Goal: Transaction & Acquisition: Purchase product/service

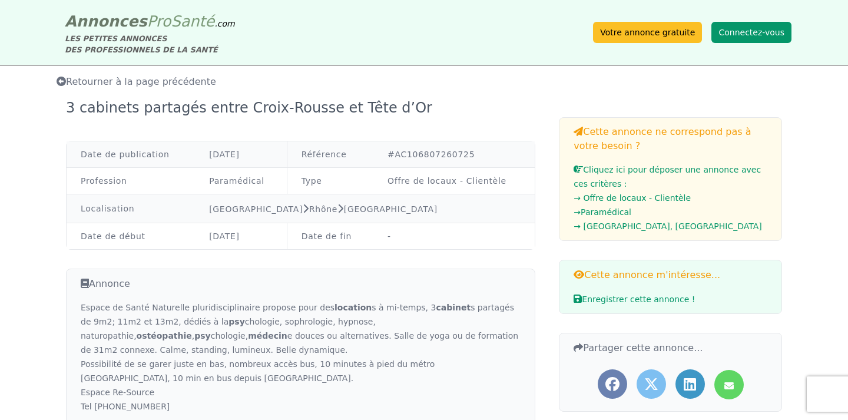
click at [751, 32] on button "Connectez-vous" at bounding box center [751, 32] width 80 height 21
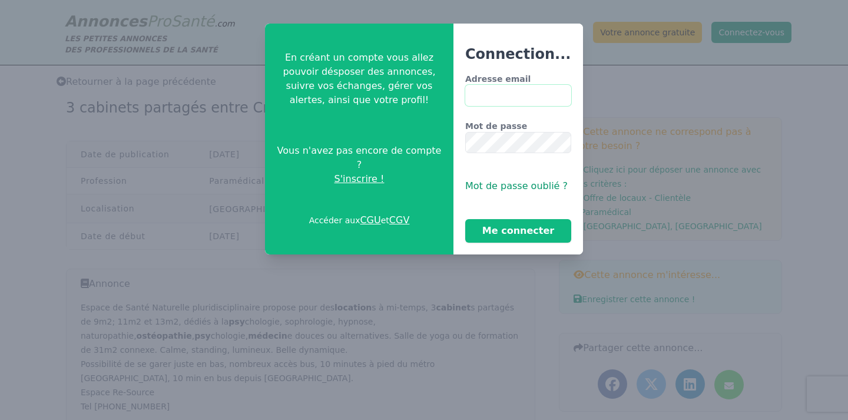
type input "**********"
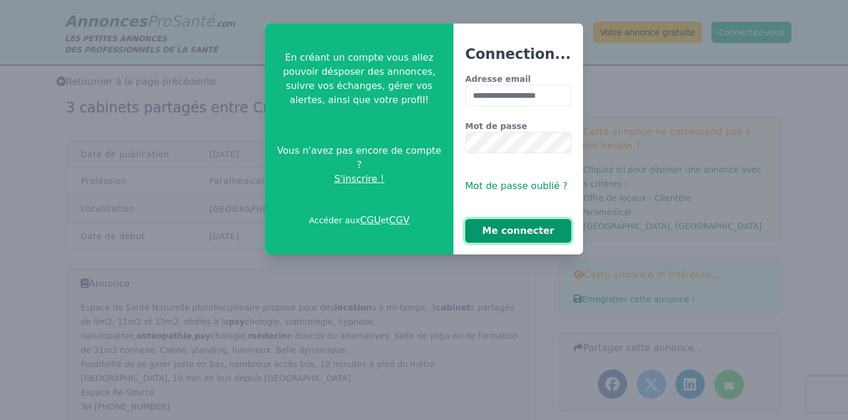
click at [544, 227] on button "Me connecter" at bounding box center [518, 231] width 106 height 24
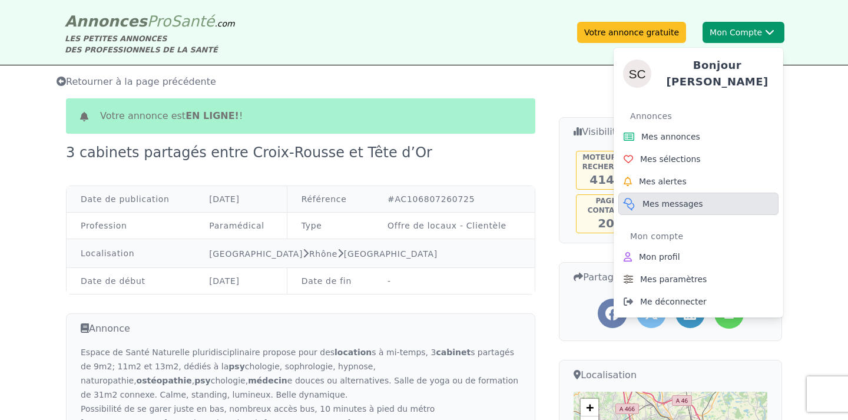
click at [680, 198] on span "Mes messages" at bounding box center [672, 204] width 61 height 12
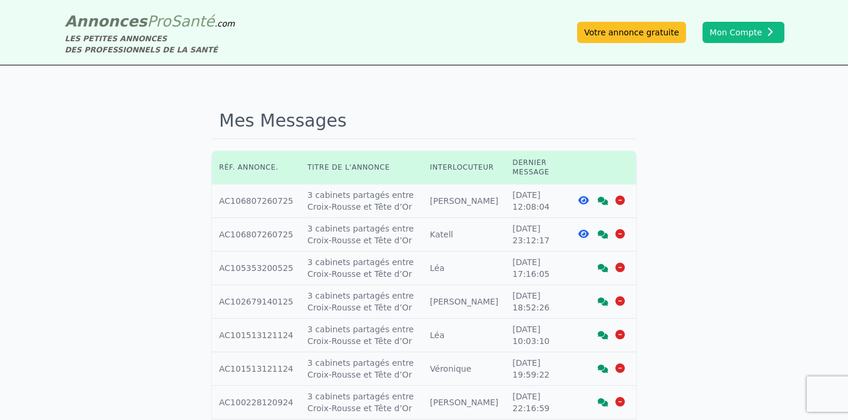
click at [602, 198] on icon at bounding box center [603, 201] width 11 height 8
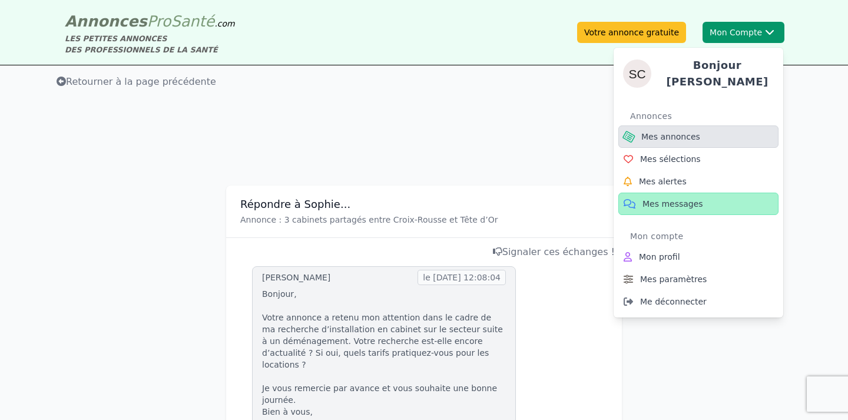
click at [668, 135] on span "Mes annonces" at bounding box center [670, 137] width 59 height 12
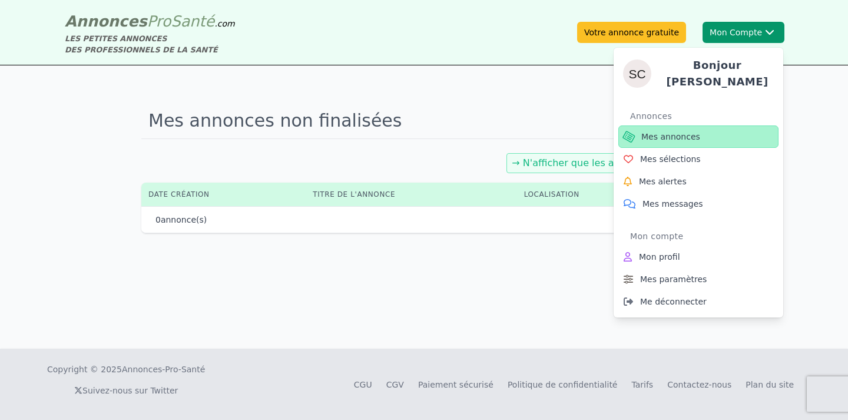
click at [653, 131] on span "Mes annonces" at bounding box center [670, 137] width 59 height 12
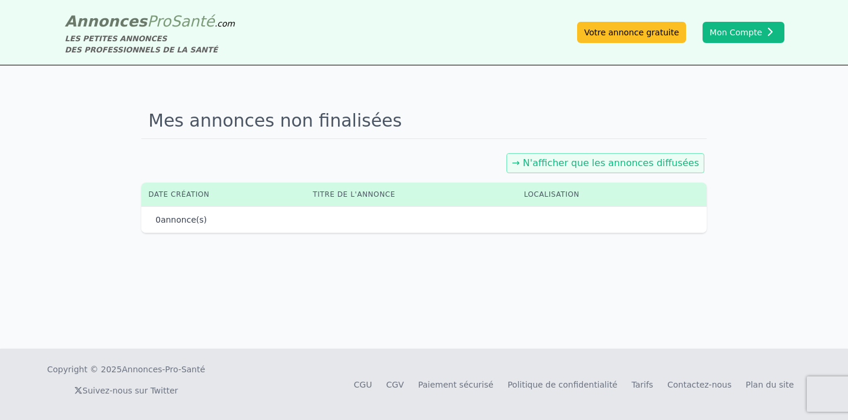
click at [510, 278] on div "Mes annonces non finalisées → N'afficher que les annonces diffusées Date créati…" at bounding box center [424, 206] width 848 height 283
click at [611, 160] on link "→ N'afficher que les annonces diffusées" at bounding box center [605, 162] width 187 height 11
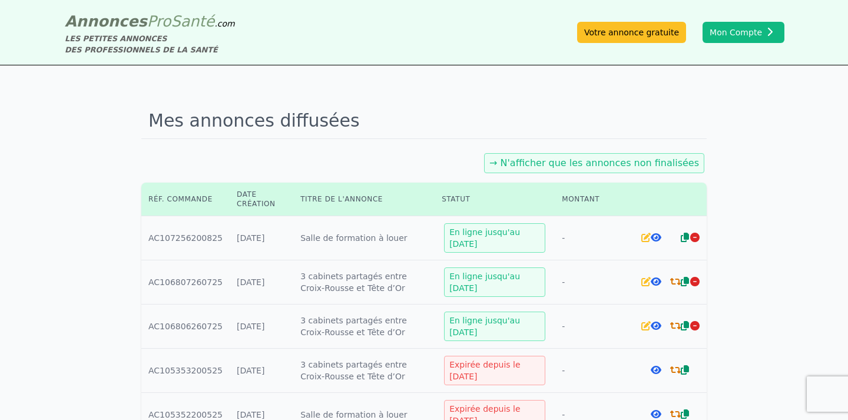
click at [643, 236] on icon at bounding box center [645, 237] width 9 height 9
click at [676, 280] on icon at bounding box center [675, 281] width 11 height 9
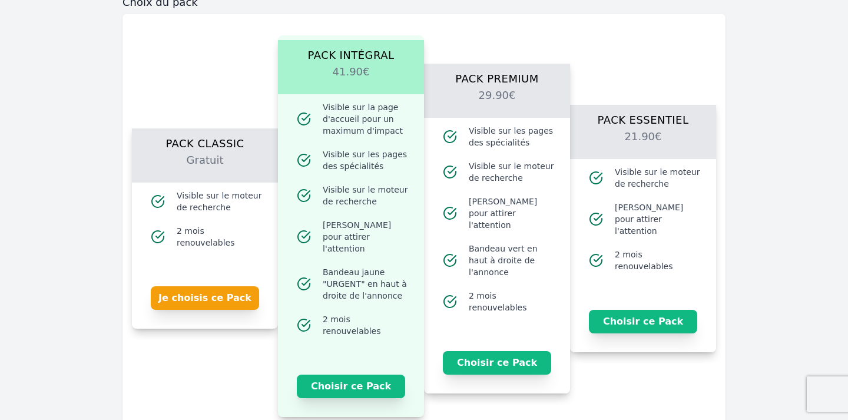
scroll to position [858, 0]
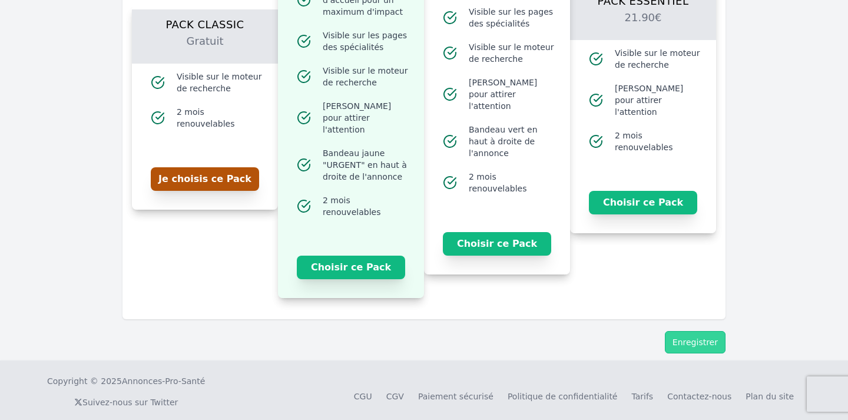
click at [208, 168] on button "Je choisis ce Pack" at bounding box center [205, 179] width 108 height 24
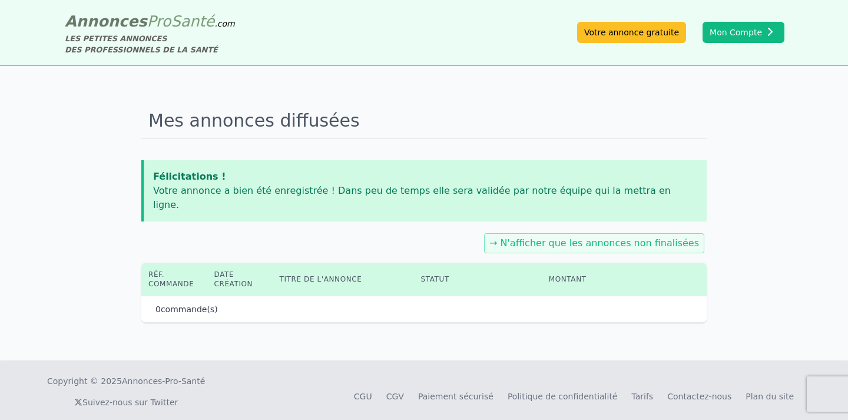
click at [206, 176] on p "Félicitations !" at bounding box center [425, 177] width 544 height 14
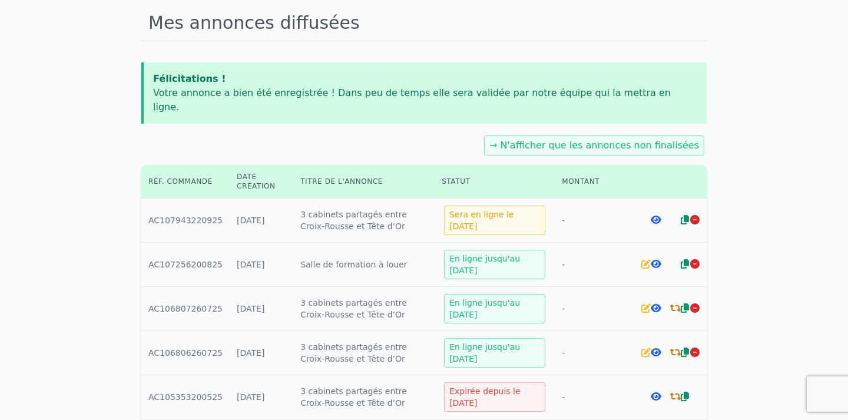
scroll to position [98, 0]
